Goal: Task Accomplishment & Management: Use online tool/utility

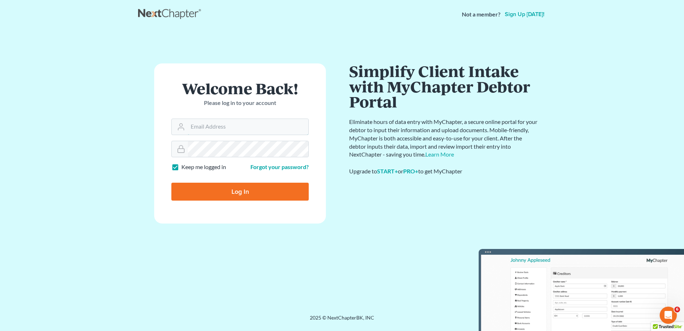
type input "[EMAIL_ADDRESS][DOMAIN_NAME]"
click at [231, 199] on input "Log In" at bounding box center [239, 192] width 137 height 18
type input "Thinking..."
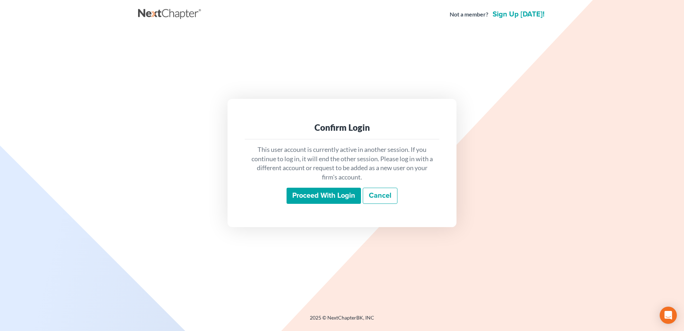
click at [324, 201] on input "Proceed with login" at bounding box center [324, 196] width 74 height 16
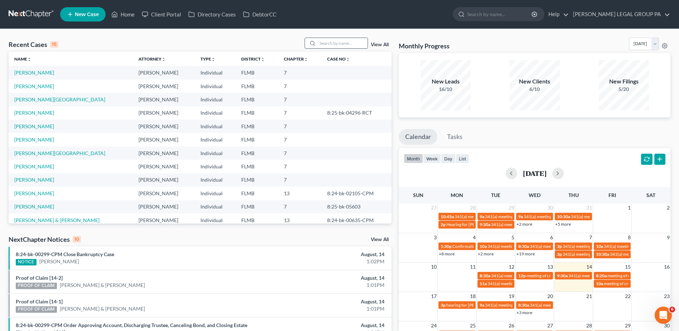
click at [337, 41] on input "search" at bounding box center [342, 43] width 50 height 10
click at [329, 41] on input "search" at bounding box center [342, 43] width 50 height 10
click at [345, 44] on input "search" at bounding box center [342, 43] width 50 height 10
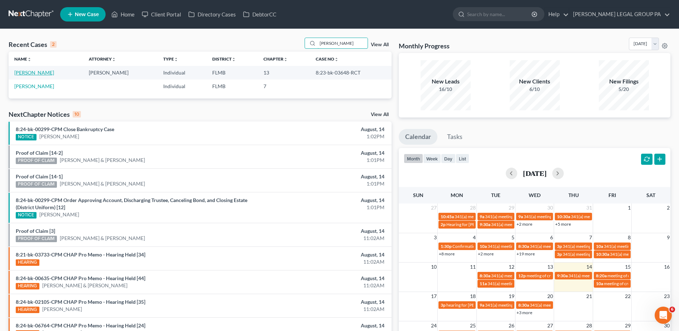
type input "[PERSON_NAME]"
click at [37, 71] on link "[PERSON_NAME]" at bounding box center [34, 72] width 40 height 6
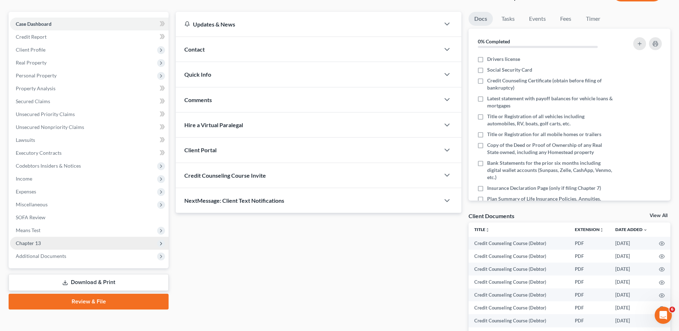
scroll to position [72, 0]
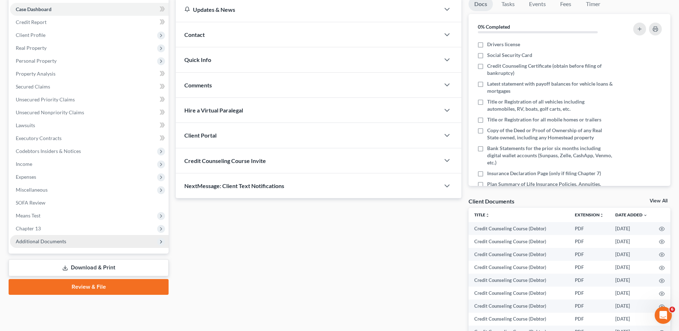
click at [64, 237] on span "Additional Documents" at bounding box center [89, 241] width 159 height 13
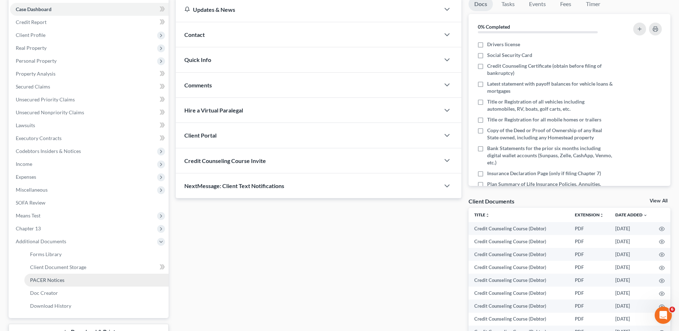
click at [73, 279] on link "PACER Notices" at bounding box center [96, 279] width 144 height 13
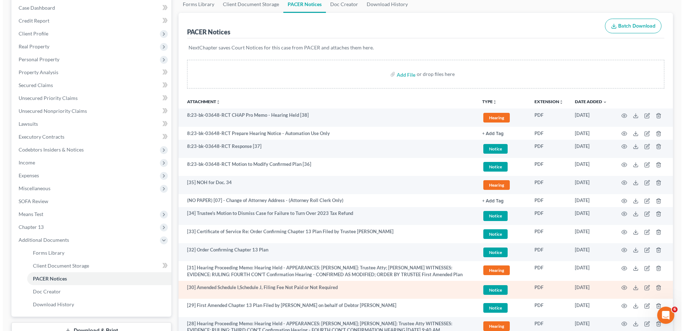
scroll to position [107, 0]
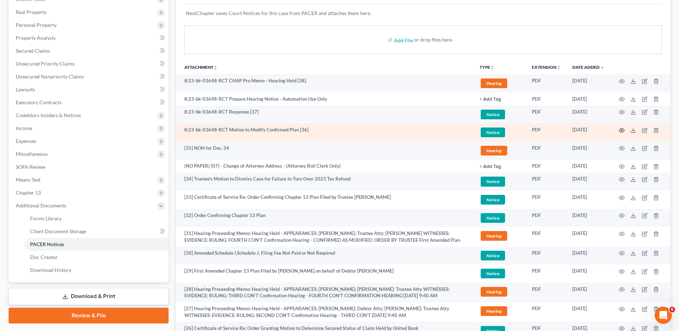
click at [621, 130] on icon "button" at bounding box center [622, 130] width 6 height 6
